Goal: Task Accomplishment & Management: Manage account settings

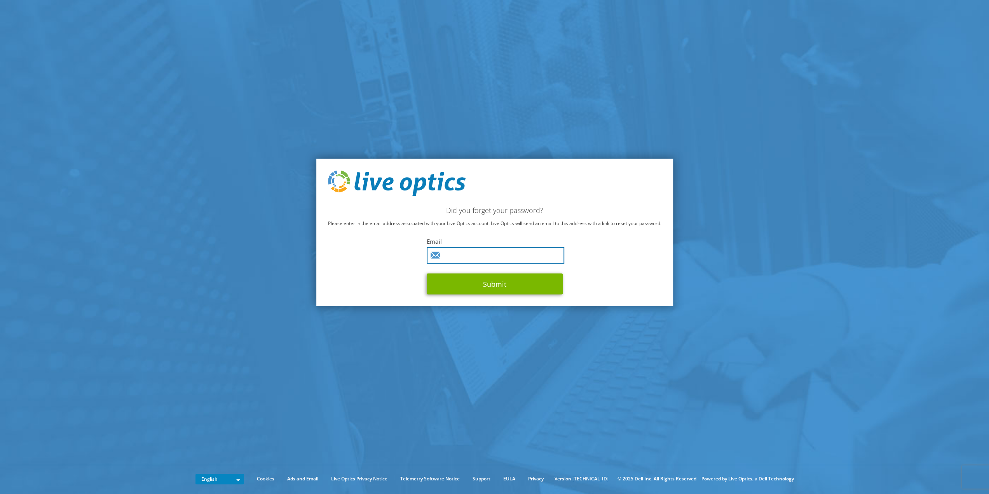
click at [463, 254] on input "text" at bounding box center [496, 255] width 138 height 17
type input "Edwin.Daems@aces-it.nl"
click at [495, 284] on button "Submit" at bounding box center [495, 283] width 136 height 21
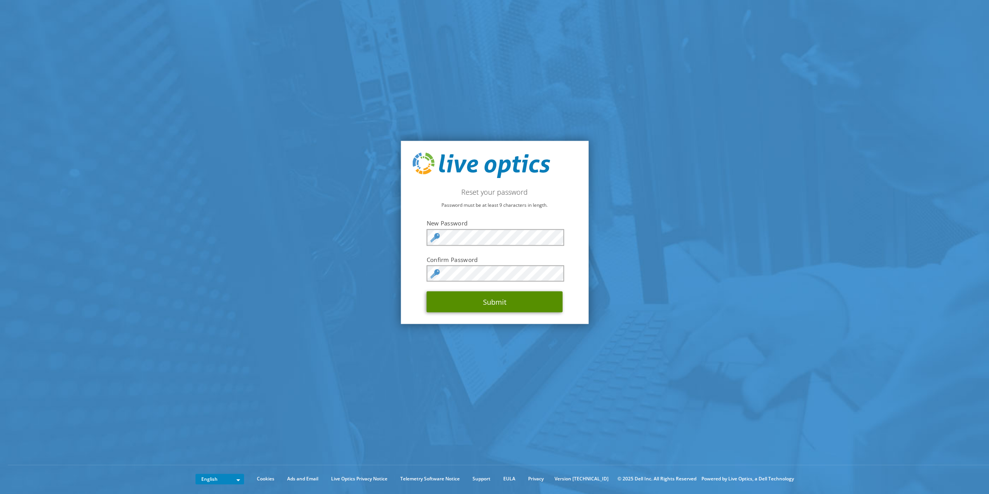
click at [490, 300] on button "Submit" at bounding box center [495, 302] width 136 height 21
